Goal: Check status: Check status

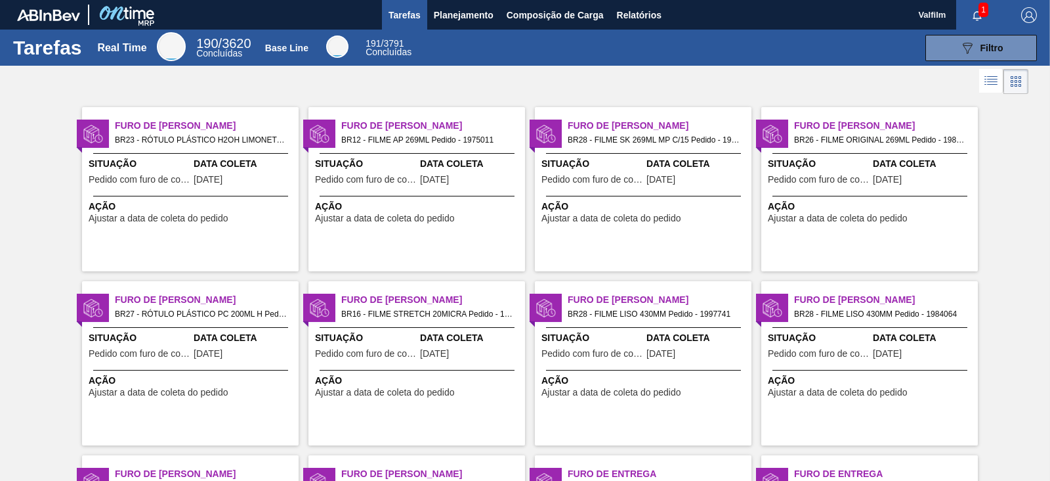
click at [347, 213] on span "Ajustar a data de coleta do pedido" at bounding box center [385, 218] width 140 height 10
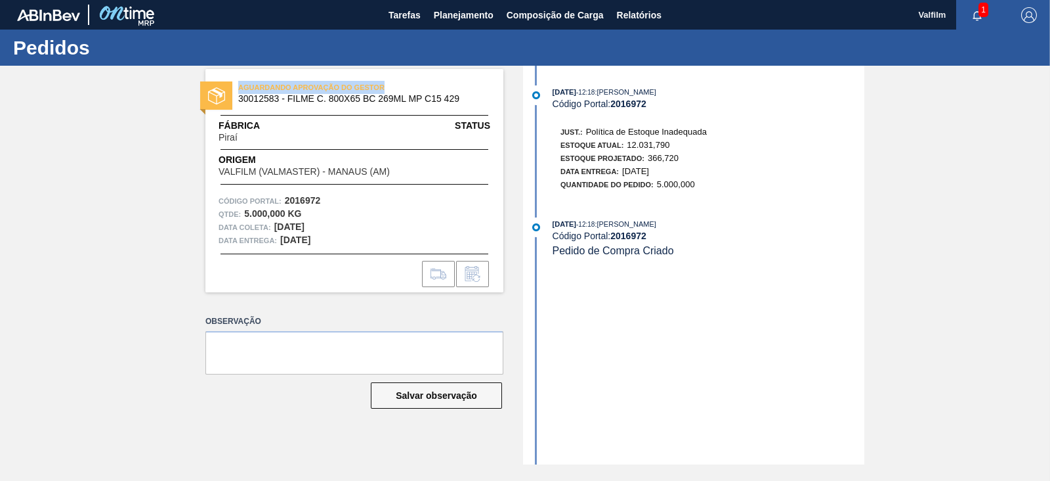
drag, startPoint x: 238, startPoint y: 89, endPoint x: 403, endPoint y: 93, distance: 165.5
click at [395, 90] on span "AGUARDANDO APROVAÇÃO DO GESTOR" at bounding box center [330, 87] width 184 height 13
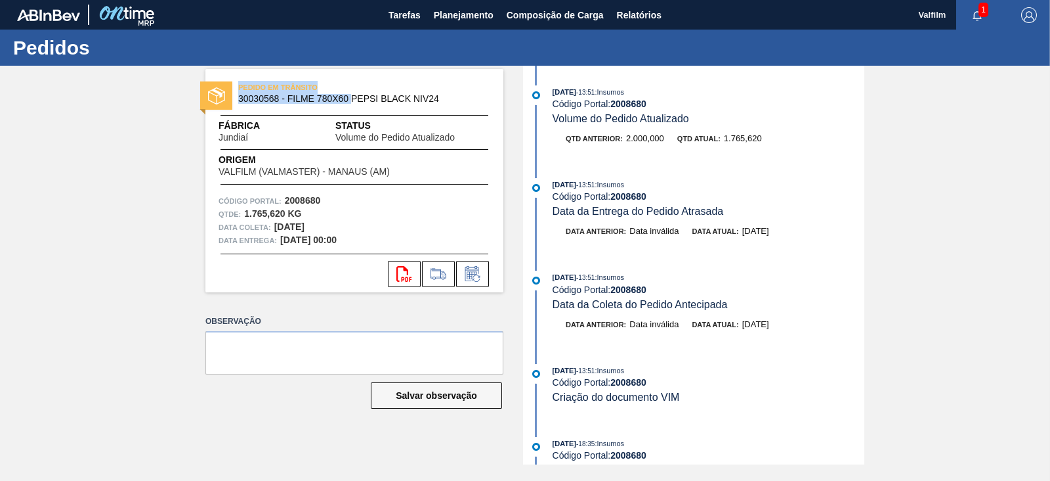
drag, startPoint x: 236, startPoint y: 87, endPoint x: 351, endPoint y: 90, distance: 114.9
click at [351, 90] on div "PEDIDO EM TRÂNSITO 30030568 - FILME 780X60 PEPSI BLACK NIV24" at bounding box center [354, 94] width 298 height 30
